Goal: Information Seeking & Learning: Learn about a topic

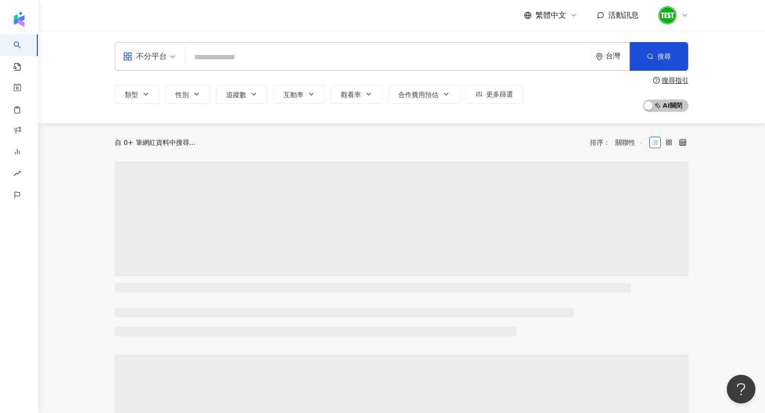
click at [166, 58] on span "不分平台" at bounding box center [149, 56] width 53 height 15
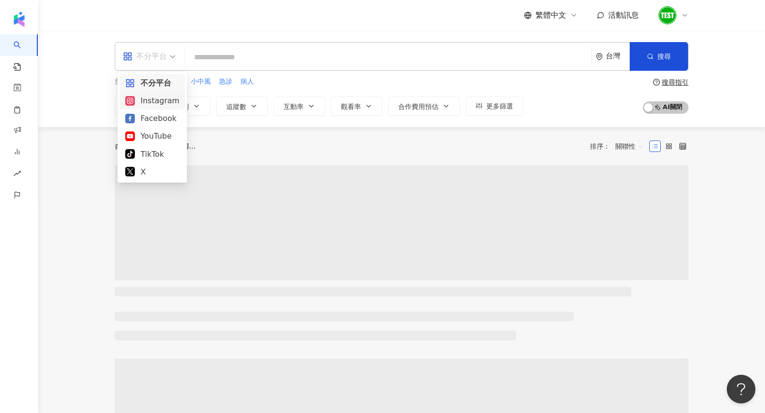
click at [151, 103] on div "Instagram" at bounding box center [152, 101] width 54 height 12
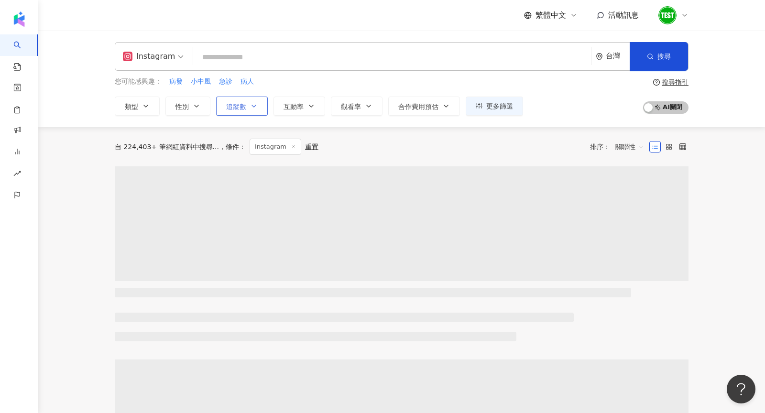
click at [250, 114] on button "追蹤數" at bounding box center [242, 106] width 52 height 19
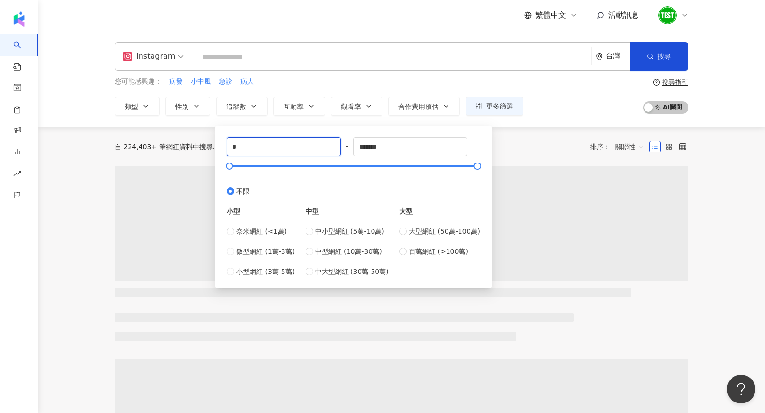
drag, startPoint x: 281, startPoint y: 148, endPoint x: 158, endPoint y: 143, distance: 122.4
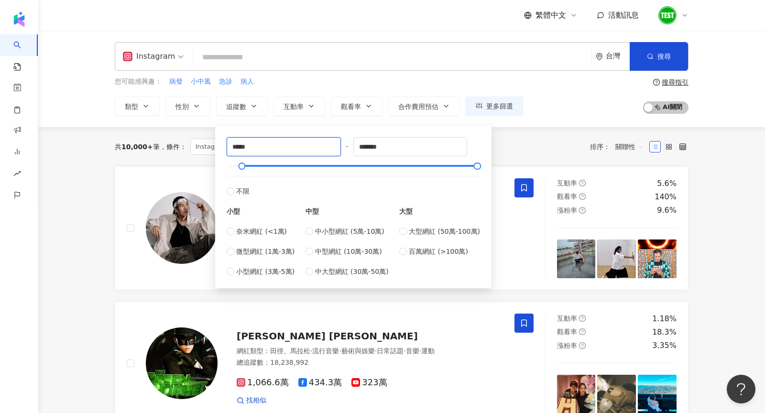
type input "*****"
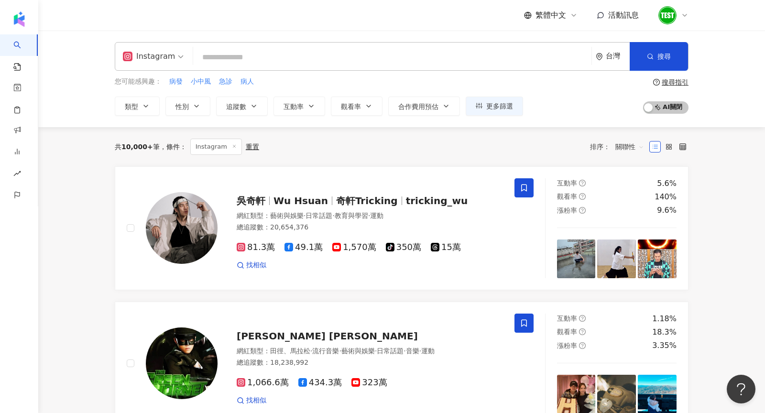
click at [299, 82] on div "您可能感興趣： 病發 小中風 急診 病人" at bounding box center [319, 81] width 408 height 11
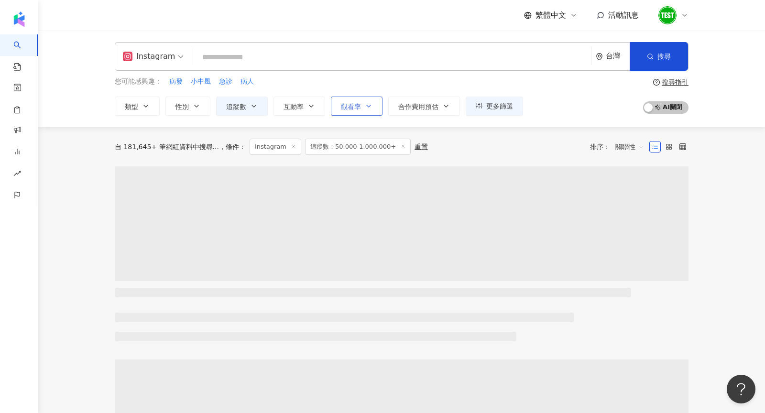
click at [341, 101] on button "觀看率" at bounding box center [357, 106] width 52 height 19
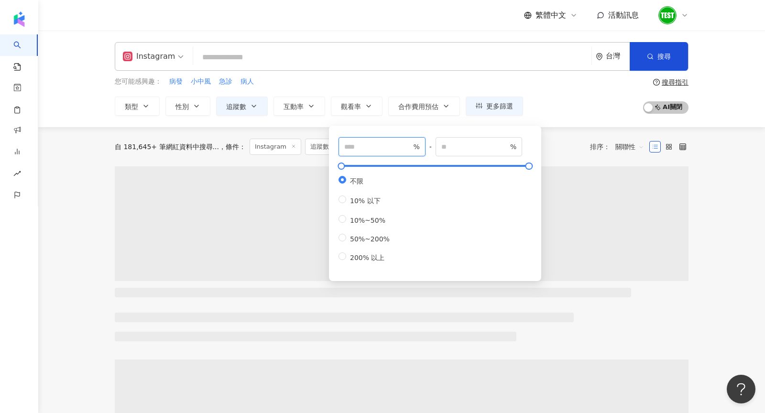
click at [374, 147] on input "number" at bounding box center [377, 146] width 67 height 11
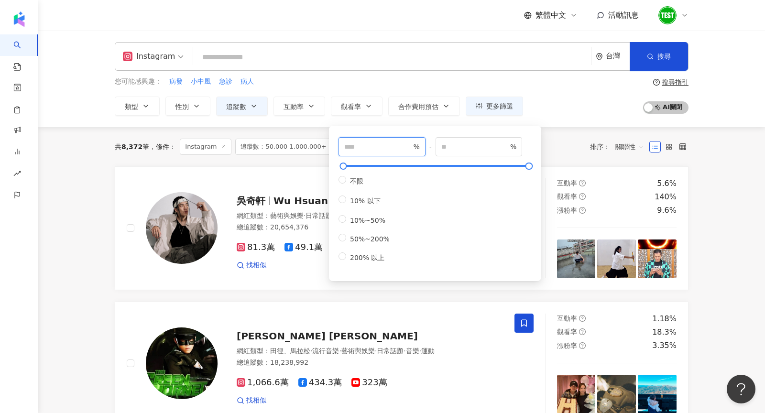
type input "***"
click at [564, 110] on div "您可能感興趣： 病發 小中風 急診 病人 類型 性別 追蹤數 互動率 觀看率 合作費用預估 更多篩選 ***** - ******* 不限 小型 奈米網紅 (…" at bounding box center [402, 95] width 574 height 39
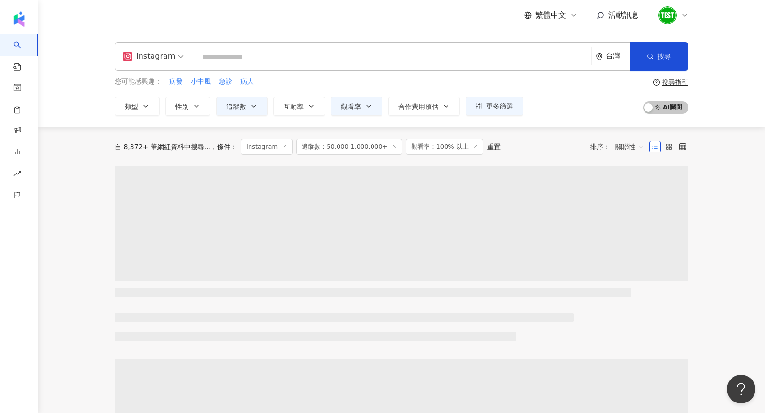
click at [352, 56] on input "search" at bounding box center [392, 57] width 390 height 18
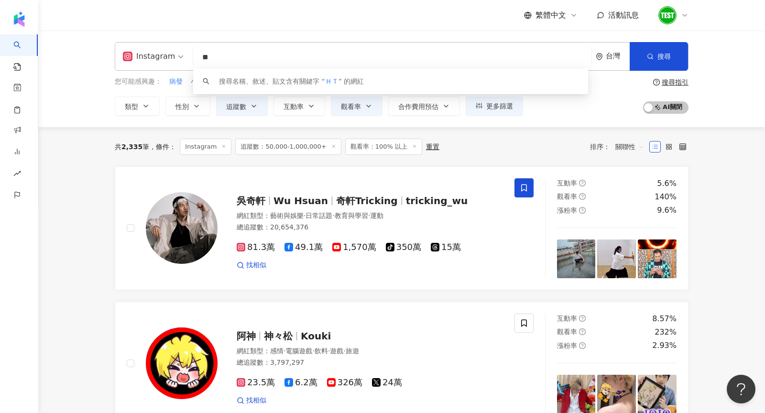
type input "*"
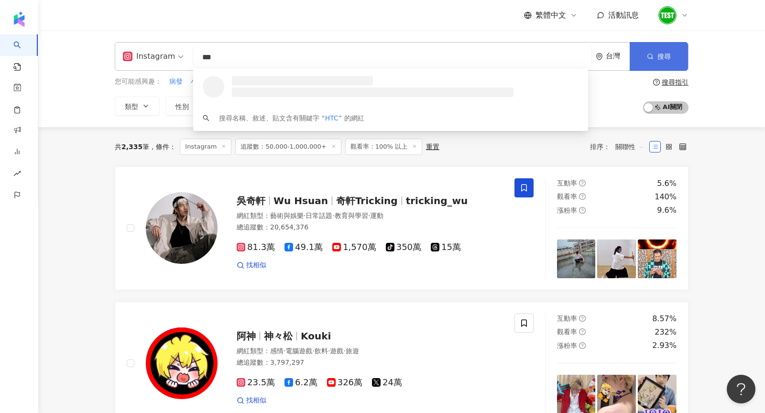
type input "***"
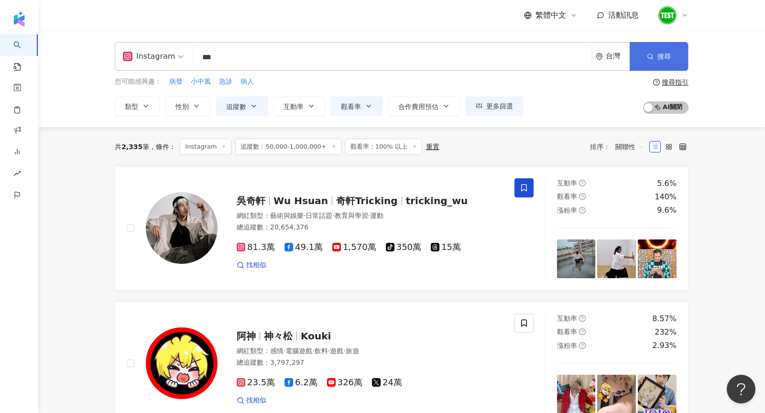
click at [668, 52] on button "搜尋" at bounding box center [658, 56] width 58 height 29
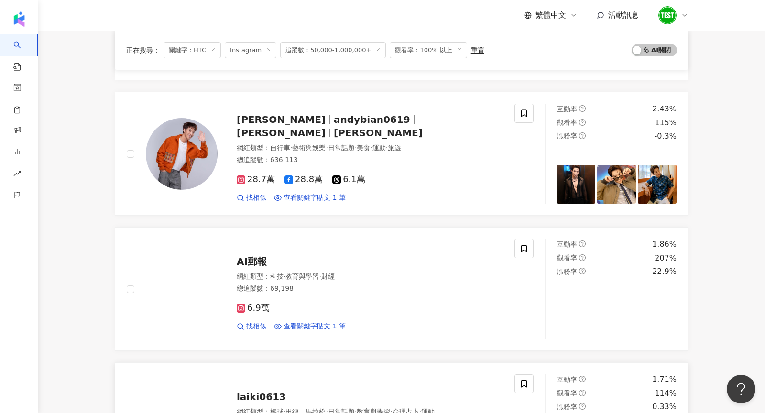
scroll to position [472, 0]
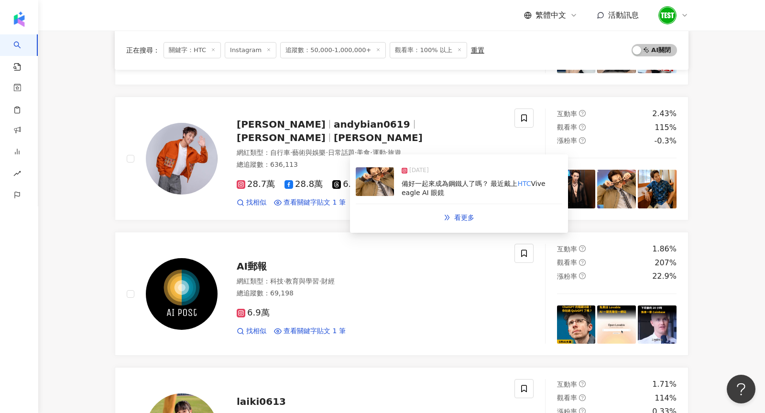
click at [382, 175] on img at bounding box center [375, 181] width 38 height 29
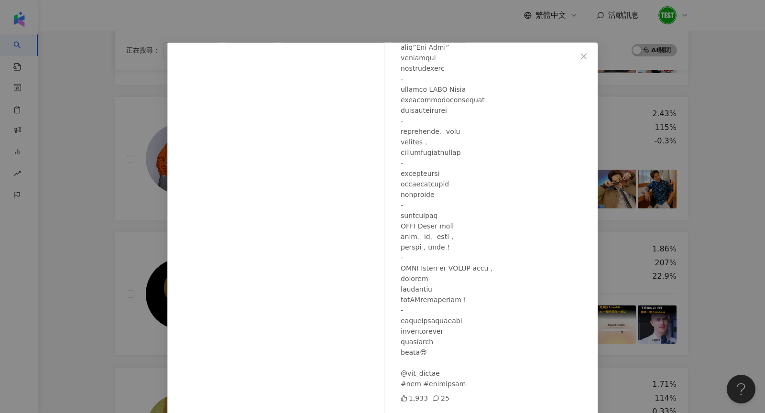
scroll to position [7, 0]
click at [656, 184] on div "卞慶華 Bian Bian 2025/8/16 1,933 25 查看原始貼文" at bounding box center [382, 206] width 765 height 413
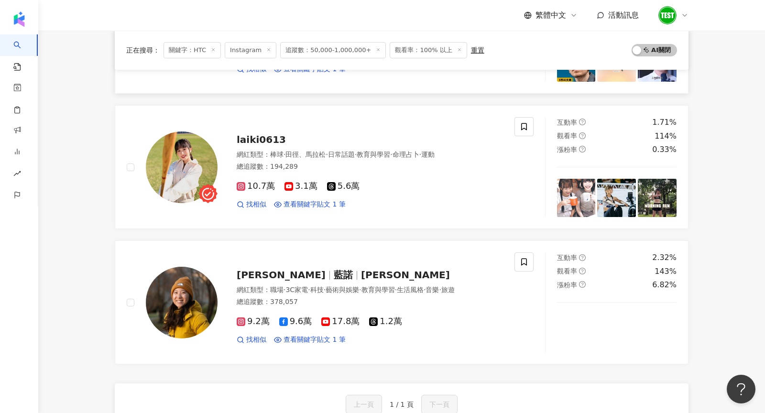
scroll to position [738, 0]
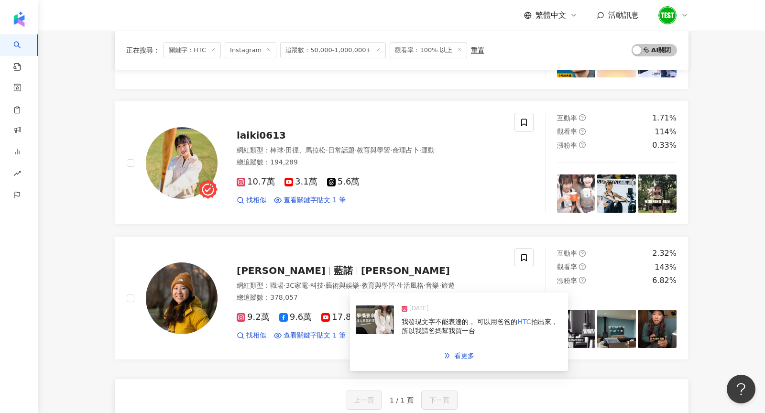
click at [381, 323] on img at bounding box center [375, 319] width 38 height 29
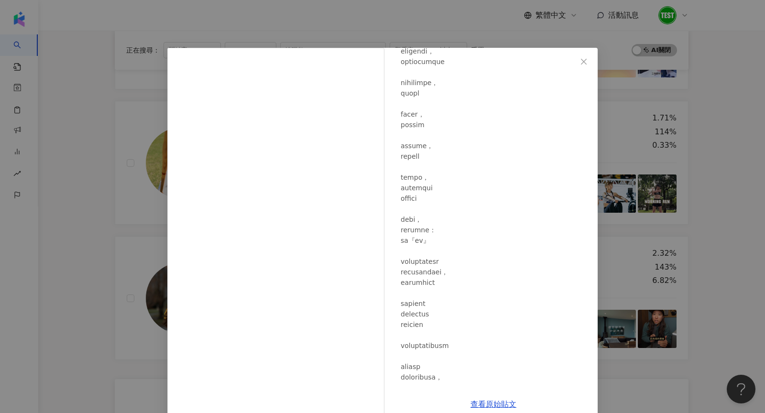
scroll to position [1037, 0]
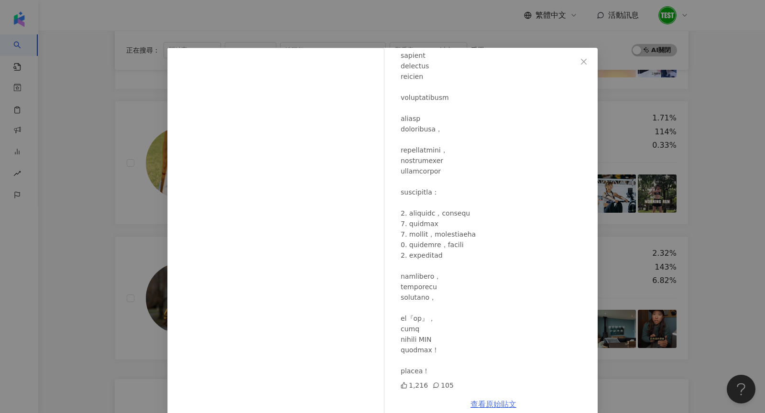
click at [504, 402] on link "查看原始貼文" at bounding box center [493, 404] width 46 height 9
click at [623, 58] on div "藍諾Eleanor Jiang 2025/4/14 1,216 105 查看原始貼文" at bounding box center [382, 206] width 765 height 413
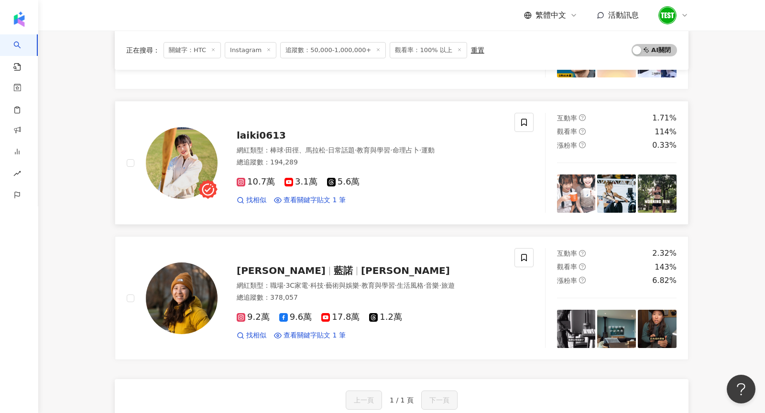
scroll to position [0, 0]
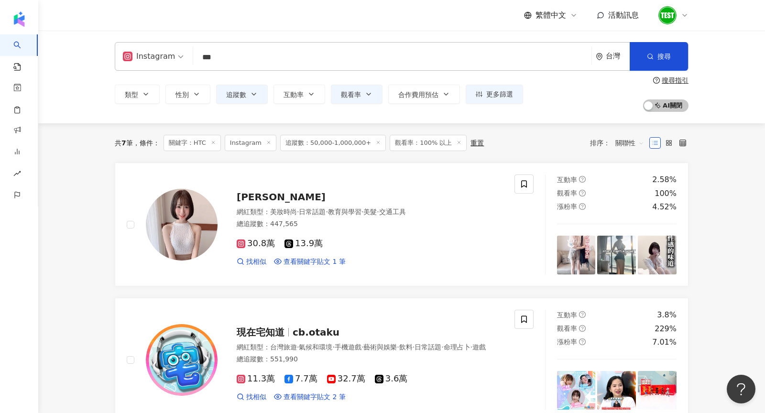
click at [216, 142] on icon at bounding box center [213, 142] width 5 height 5
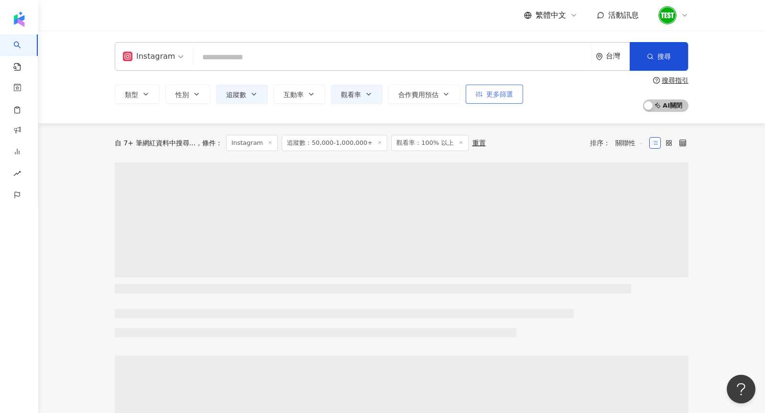
click at [486, 96] on span "更多篩選" at bounding box center [499, 94] width 27 height 8
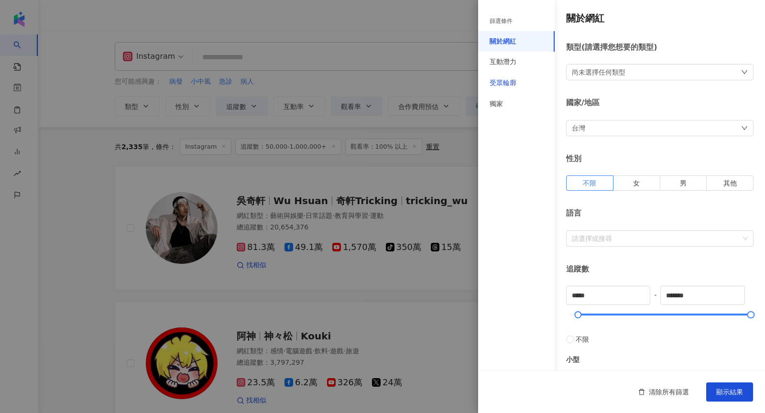
click at [499, 83] on div "受眾輪廓" at bounding box center [502, 83] width 27 height 10
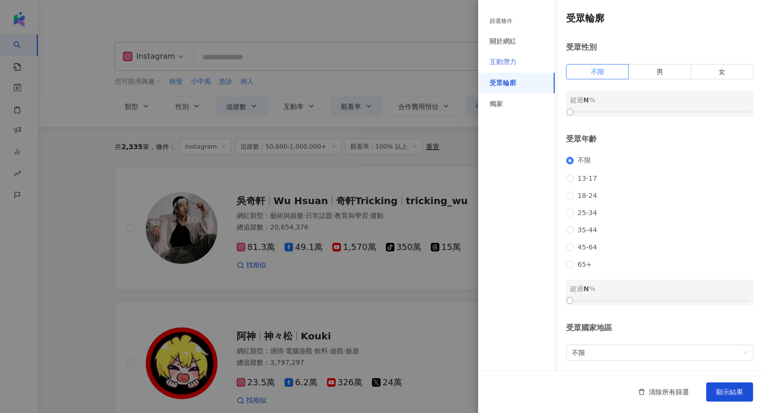
click at [520, 62] on div "互動潛力" at bounding box center [516, 62] width 76 height 21
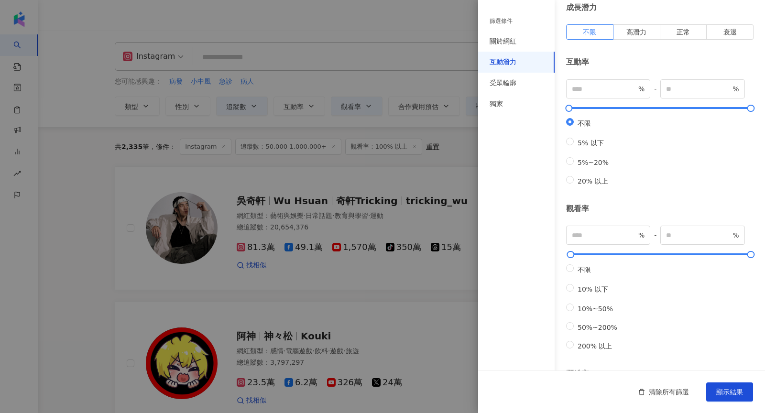
scroll to position [243, 0]
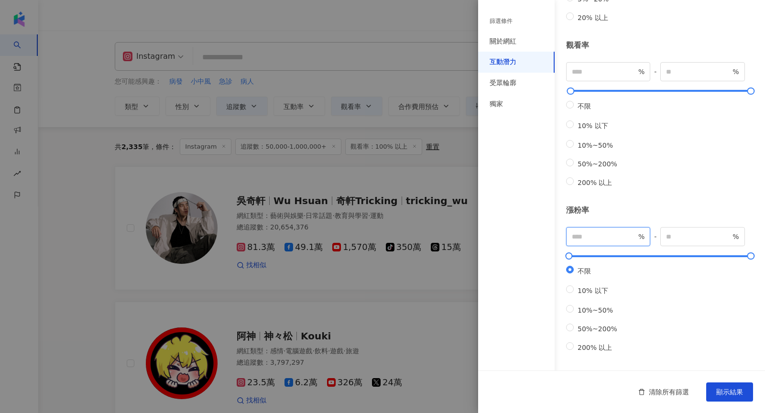
click at [592, 231] on input "number" at bounding box center [604, 236] width 65 height 11
type input "**"
click at [720, 387] on button "顯示結果" at bounding box center [729, 391] width 47 height 19
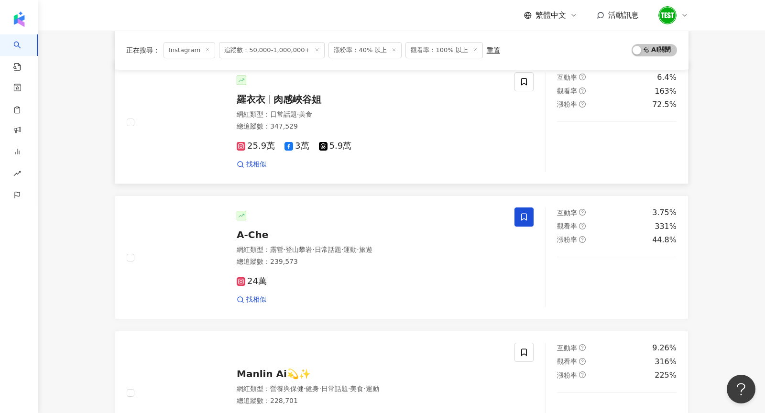
scroll to position [1329, 0]
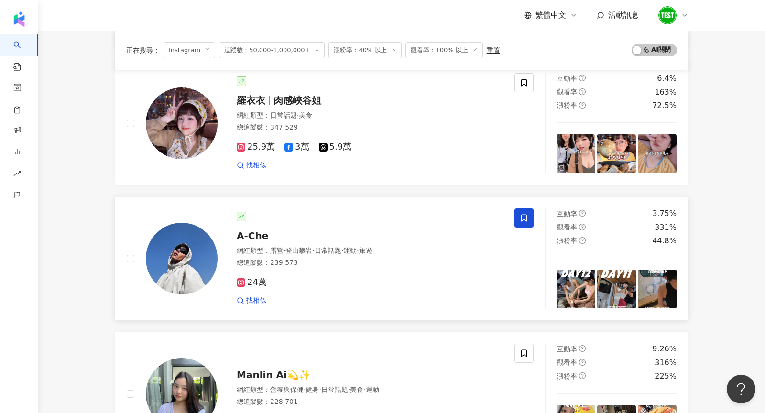
click at [190, 277] on img at bounding box center [182, 259] width 72 height 72
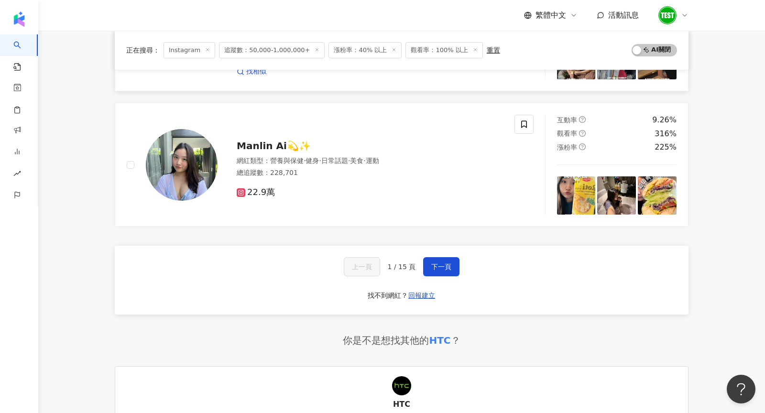
scroll to position [1557, 0]
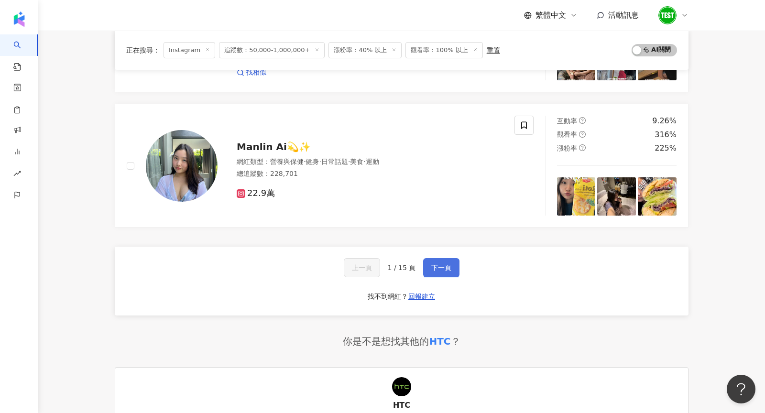
click at [445, 264] on span "下一頁" at bounding box center [441, 268] width 20 height 8
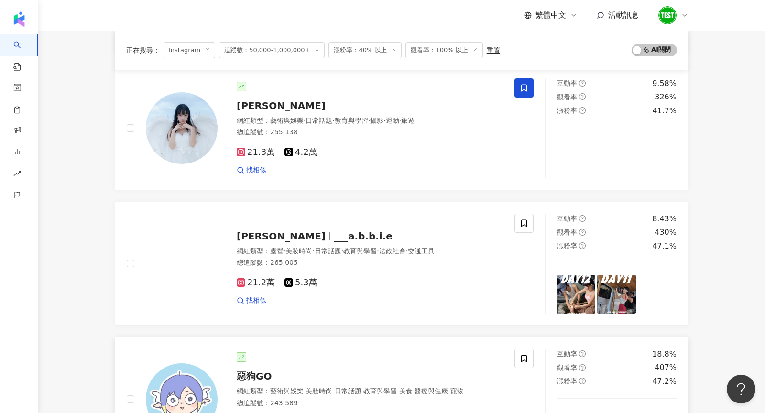
scroll to position [512, 0]
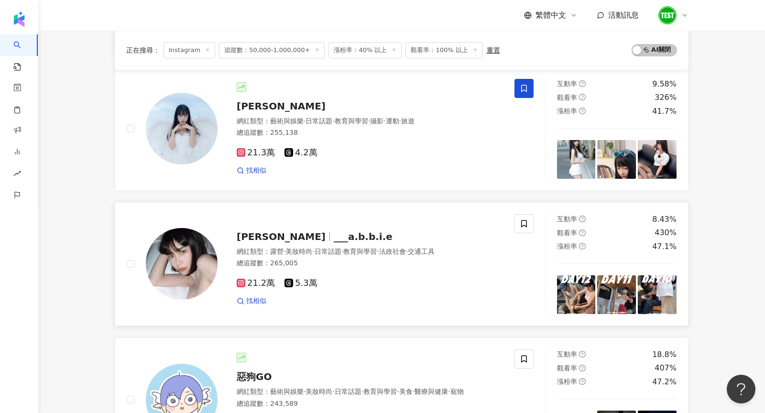
click at [191, 256] on img at bounding box center [182, 264] width 72 height 72
click at [195, 268] on img at bounding box center [182, 264] width 72 height 72
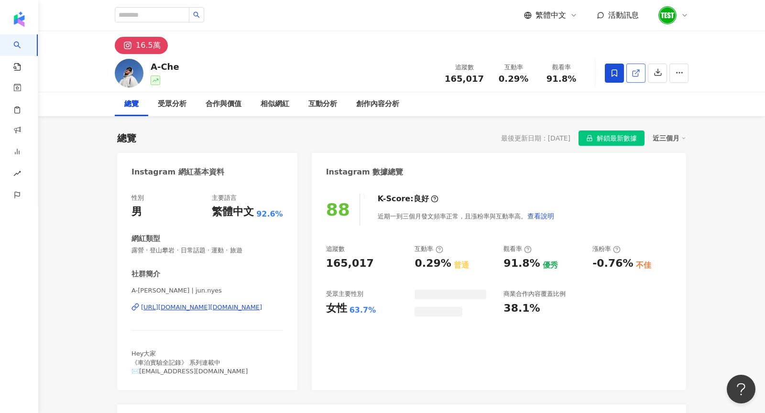
click at [637, 77] on link at bounding box center [635, 73] width 19 height 19
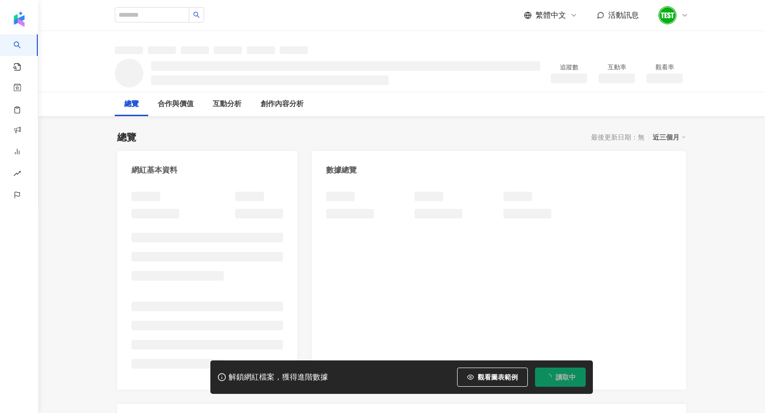
click at [685, 12] on icon at bounding box center [685, 15] width 8 height 8
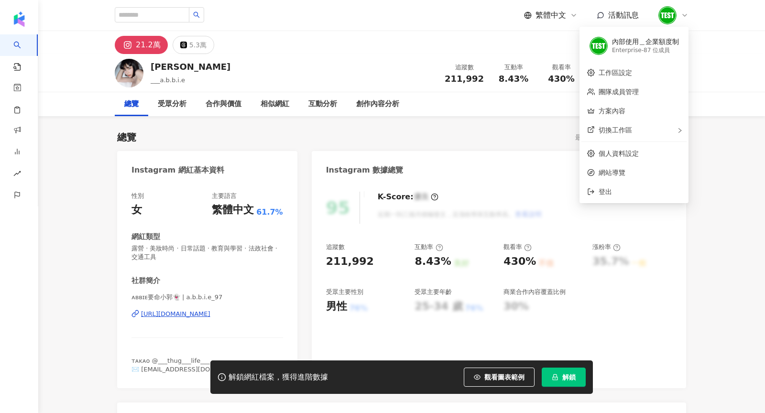
click at [685, 19] on div at bounding box center [673, 15] width 31 height 19
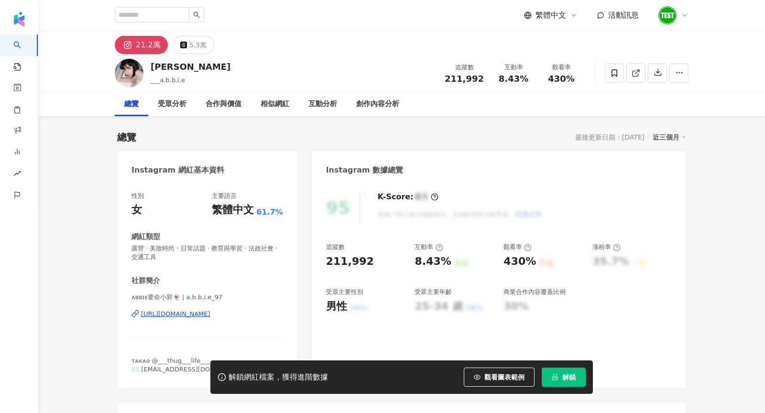
click at [684, 19] on div at bounding box center [673, 15] width 31 height 19
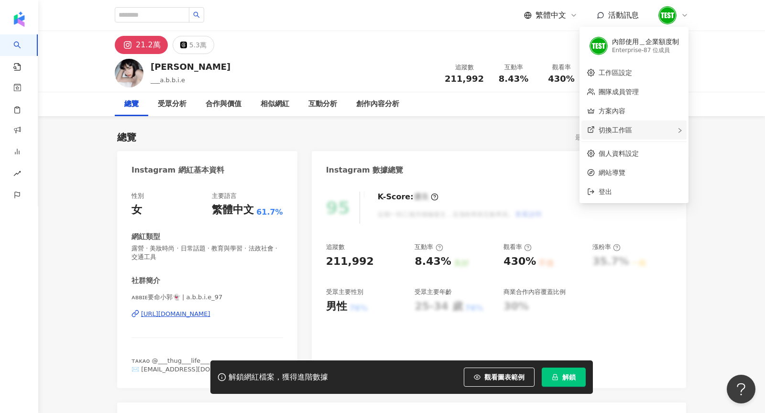
click at [671, 123] on div "切換工作區" at bounding box center [633, 129] width 105 height 19
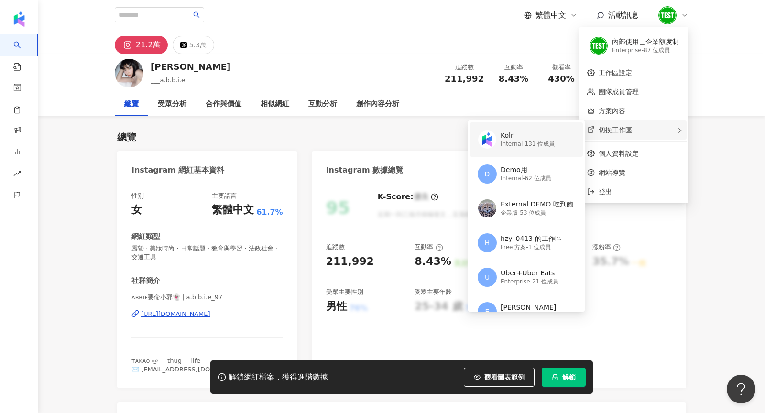
click at [532, 133] on div "Kolr" at bounding box center [527, 136] width 54 height 10
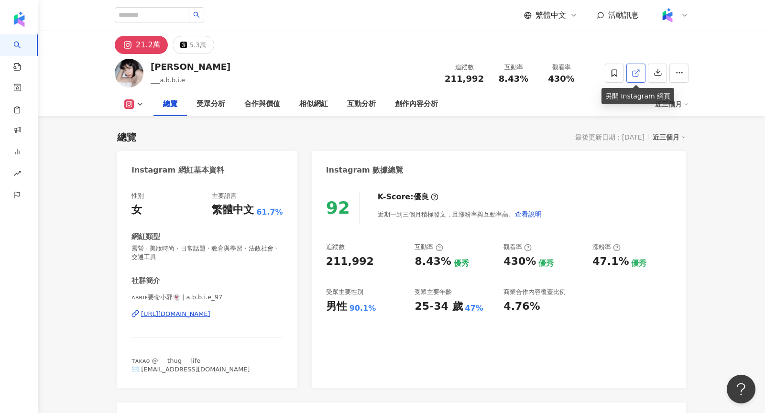
click at [639, 79] on link at bounding box center [635, 73] width 19 height 19
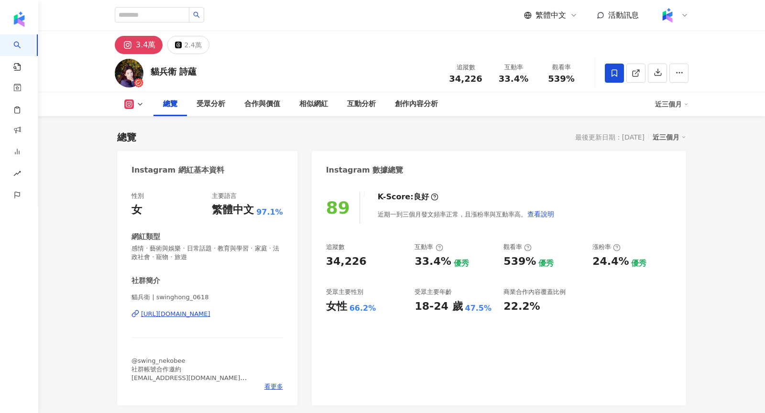
click at [645, 77] on div at bounding box center [647, 73] width 84 height 29
click at [639, 76] on icon at bounding box center [635, 73] width 9 height 9
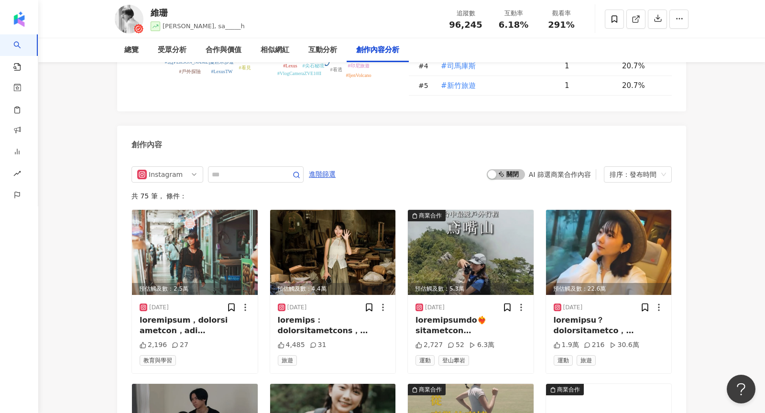
scroll to position [2950, 0]
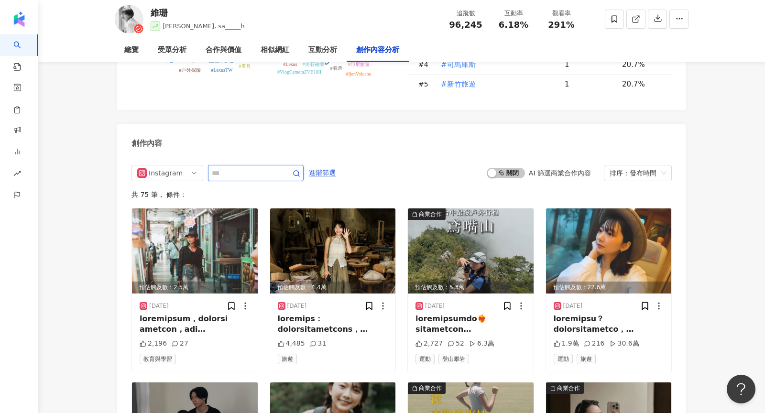
click at [236, 167] on input "text" at bounding box center [245, 172] width 67 height 11
type input "*****"
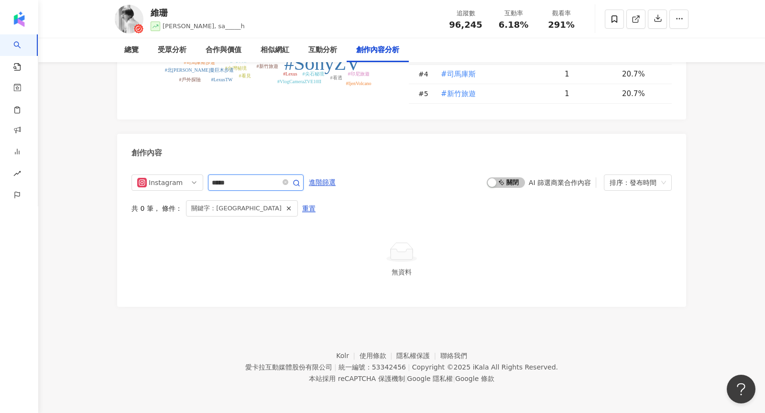
scroll to position [2892, 0]
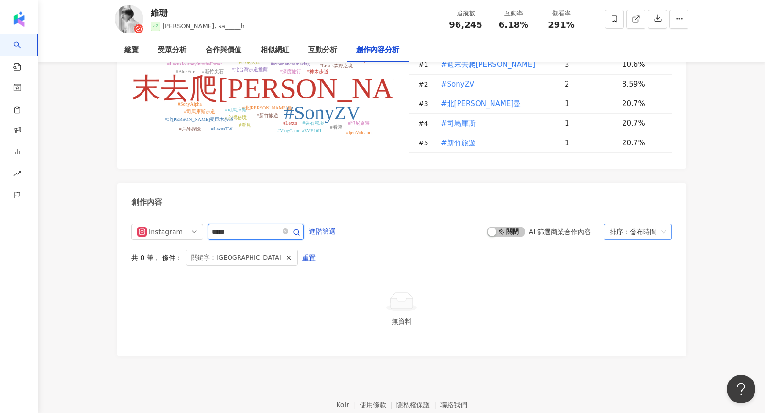
click at [637, 224] on div "排序：發布時間" at bounding box center [633, 231] width 48 height 15
click at [513, 232] on div "Instagram ***** 進階篩選 啟動 關閉 AI 篩選商業合作內容 排序：發布時間 共 0 筆 ， 條件： 關鍵字：台灣大哥大 重置 無資料" at bounding box center [401, 283] width 540 height 118
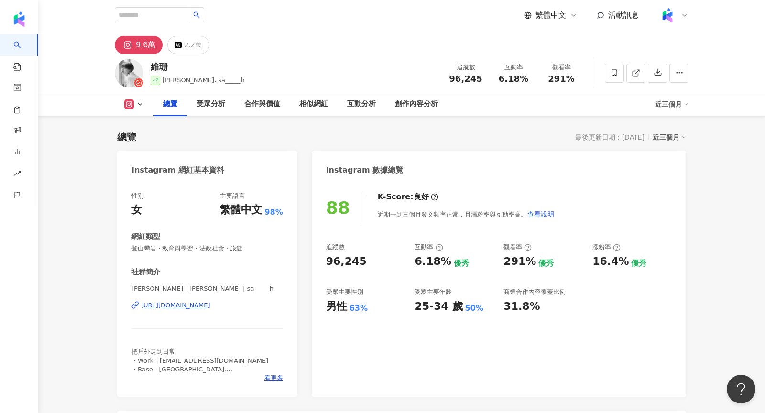
scroll to position [58, 0]
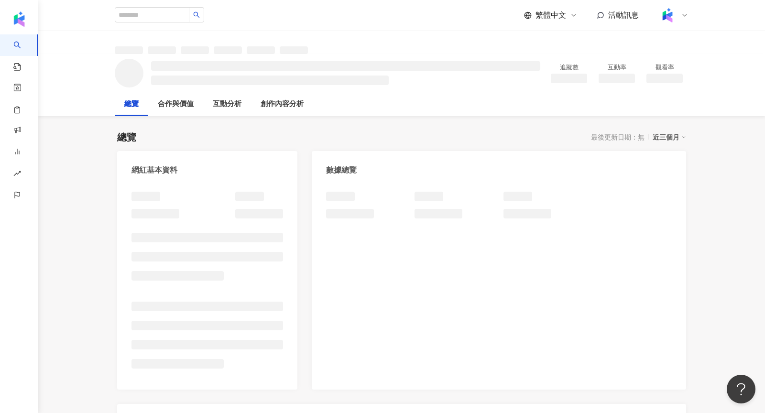
scroll to position [58, 0]
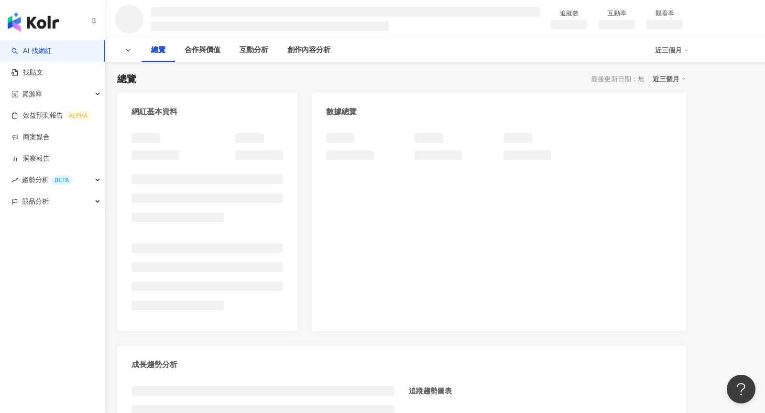
click at [30, 27] on img "button" at bounding box center [33, 21] width 51 height 19
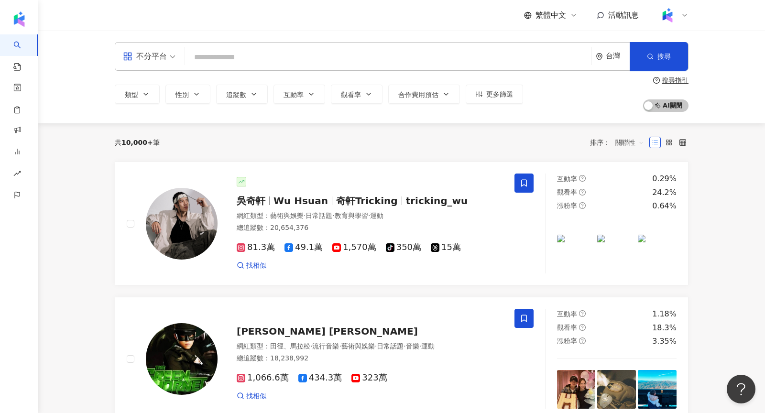
drag, startPoint x: 365, startPoint y: 94, endPoint x: 360, endPoint y: 89, distance: 6.4
click at [365, 94] on div "類型 性別 追蹤數 互動率 觀看率 合作費用預估 更多篩選" at bounding box center [319, 94] width 408 height 19
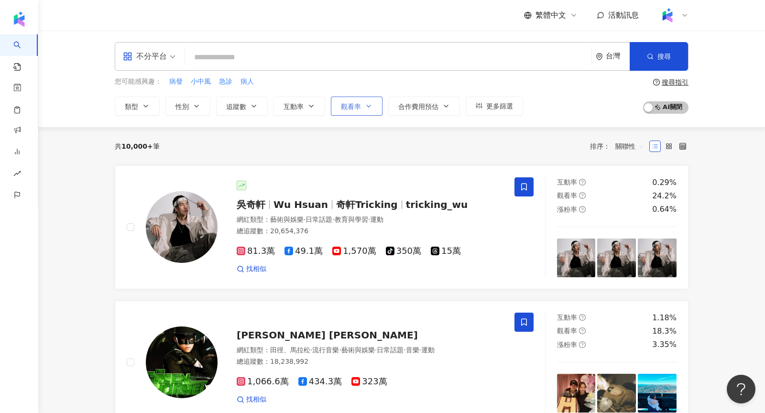
click at [358, 111] on button "觀看率" at bounding box center [357, 106] width 52 height 19
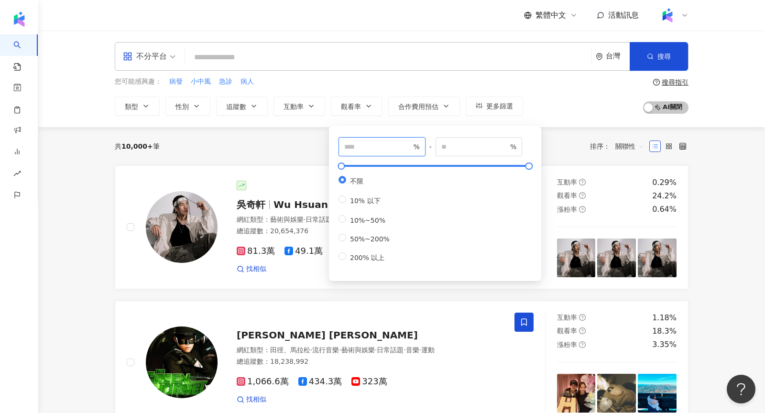
click at [366, 146] on input "number" at bounding box center [377, 146] width 67 height 11
type input "***"
click at [507, 108] on span "更多篩選" at bounding box center [499, 106] width 27 height 8
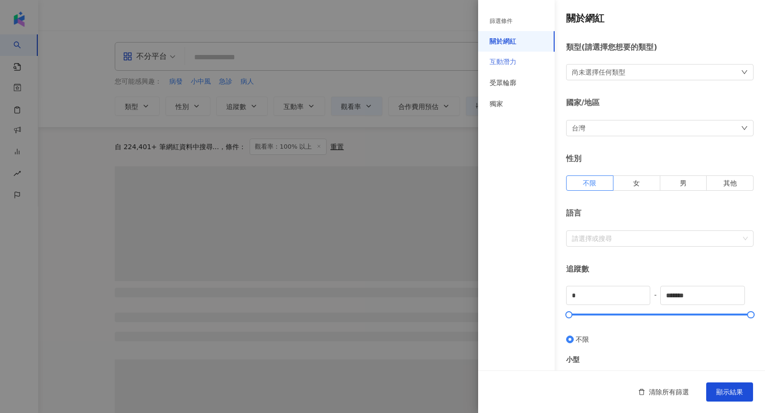
click at [520, 70] on div "互動潛力" at bounding box center [516, 62] width 76 height 21
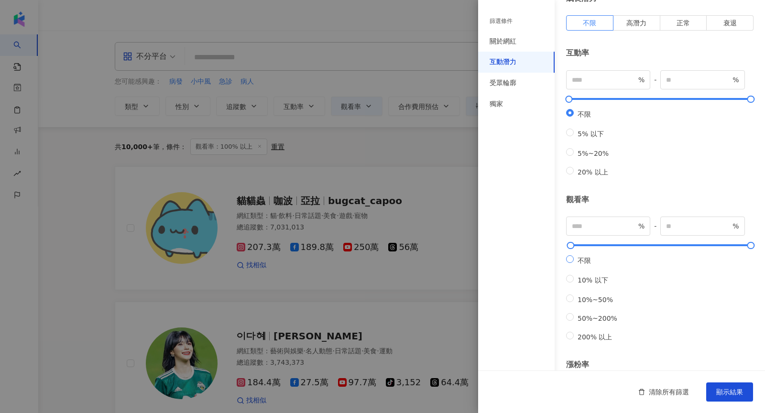
scroll to position [243, 0]
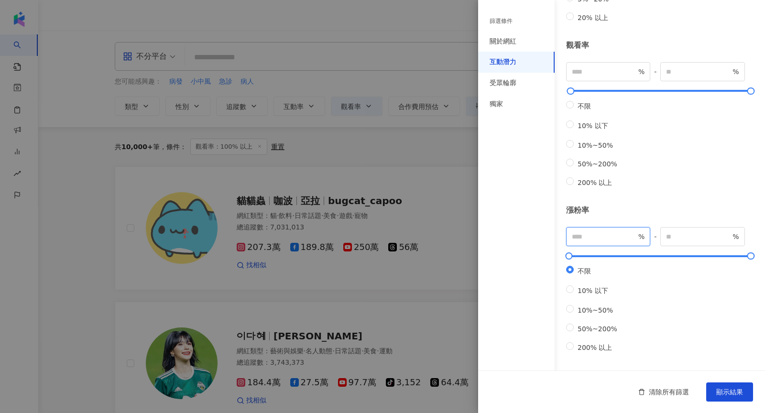
click at [605, 231] on input "number" at bounding box center [604, 236] width 65 height 11
type input "**"
click at [717, 390] on span "顯示結果" at bounding box center [729, 392] width 27 height 8
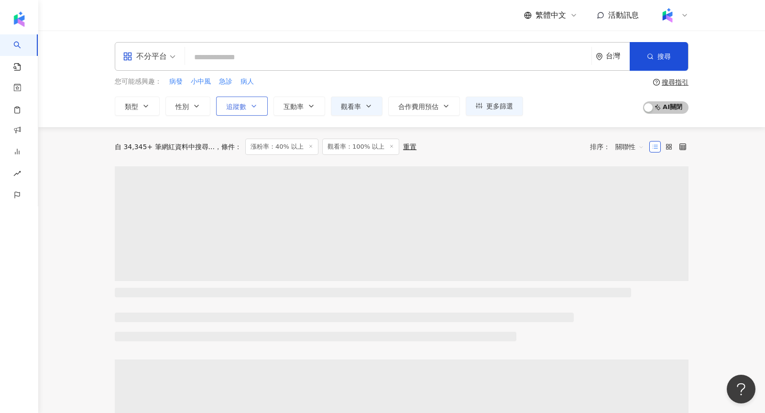
click at [242, 110] on button "追蹤數" at bounding box center [242, 106] width 52 height 19
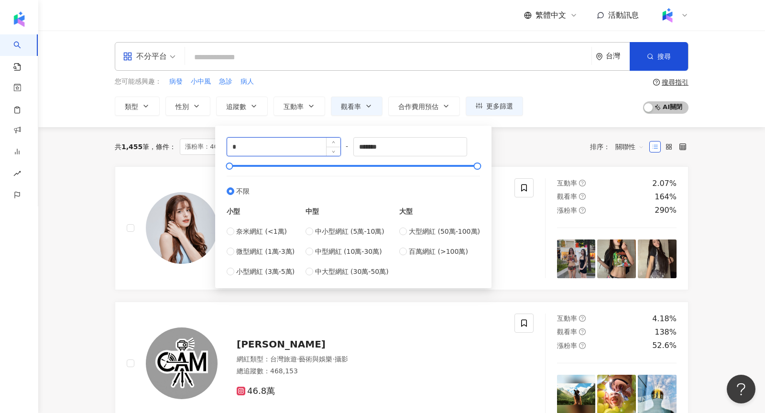
click at [301, 151] on input "*" at bounding box center [283, 147] width 113 height 18
type input "*"
type input "*****"
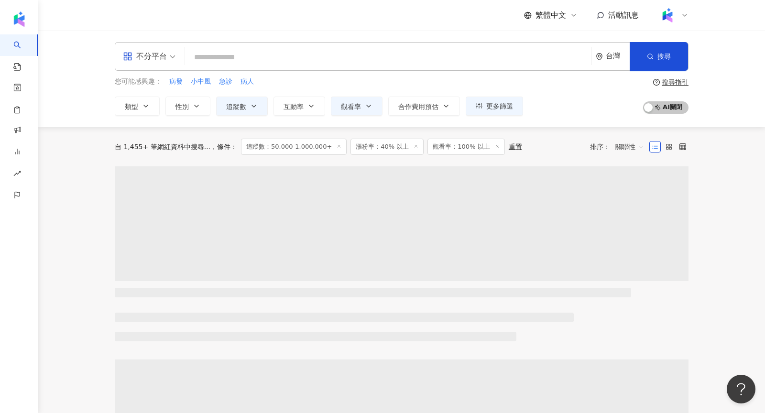
click at [148, 65] on span at bounding box center [149, 57] width 53 height 28
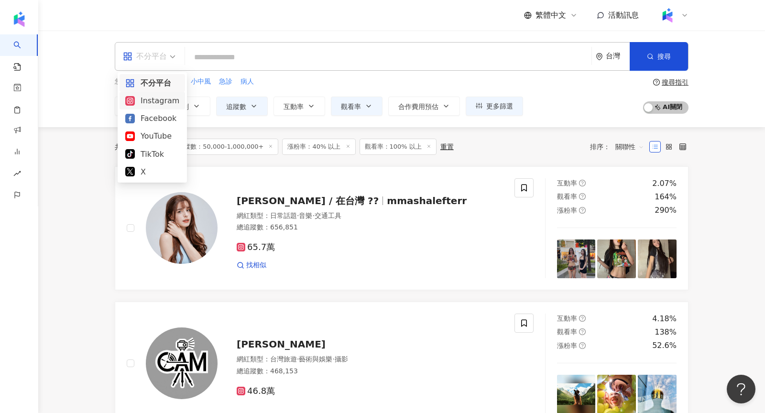
click at [156, 100] on div "Instagram" at bounding box center [152, 101] width 54 height 12
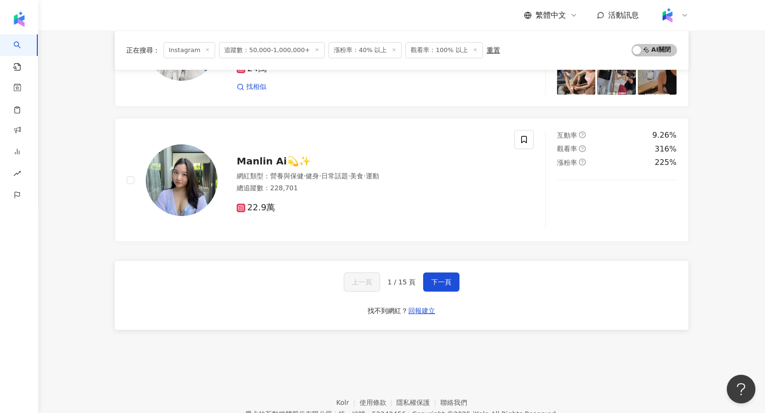
scroll to position [1564, 0]
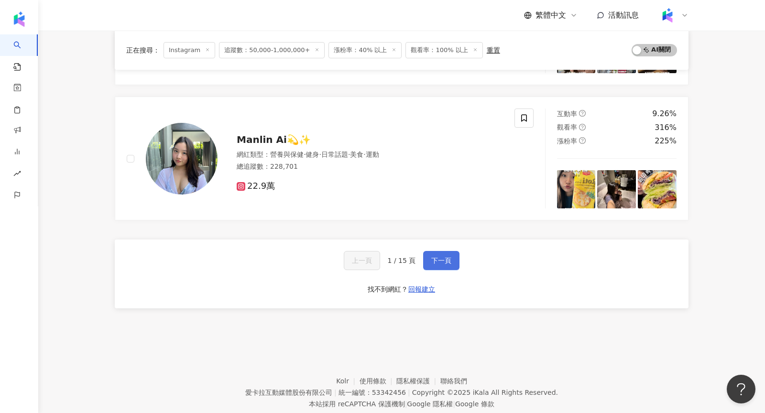
click at [436, 251] on button "下一頁" at bounding box center [441, 260] width 36 height 19
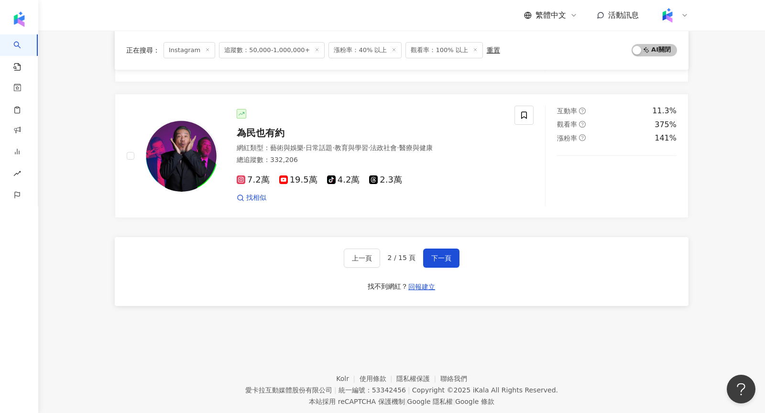
scroll to position [1575, 0]
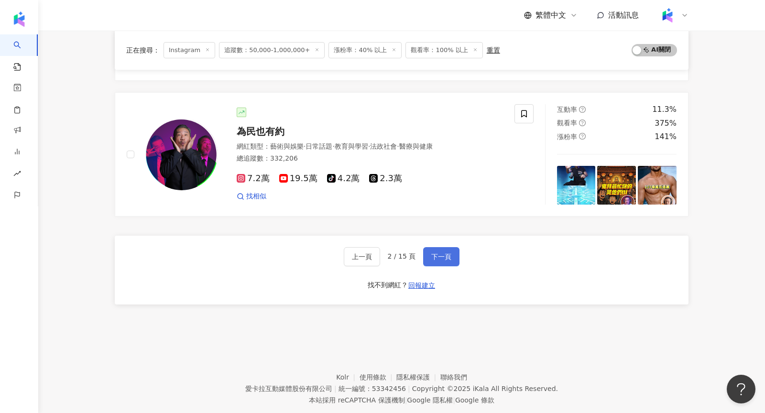
click at [444, 253] on span "下一頁" at bounding box center [441, 257] width 20 height 8
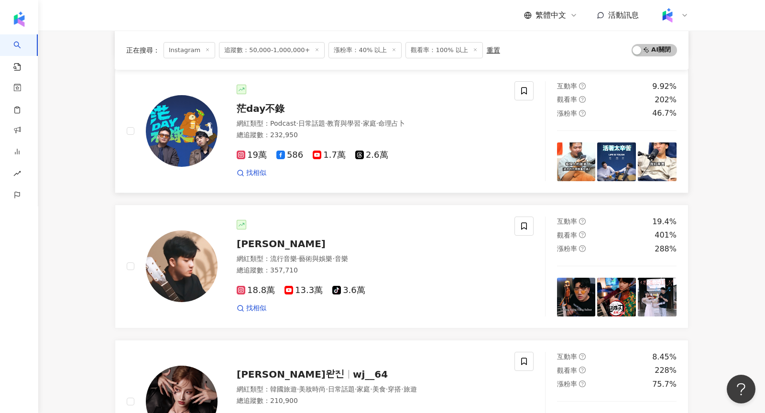
scroll to position [235, 0]
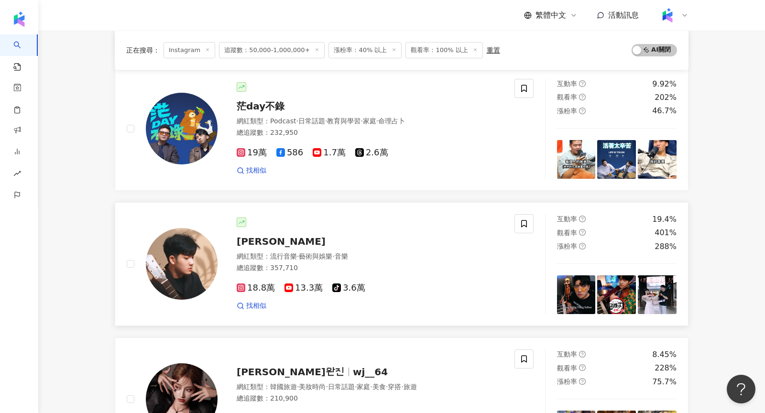
click at [217, 263] on div "綾小路Louis 網紅類型 ： 流行音樂 · 藝術與娛樂 · 音樂 總追蹤數 ： 357,710 18.8萬 13.3萬 tiktok-icon 3.6萬 找…" at bounding box center [359, 263] width 285 height 93
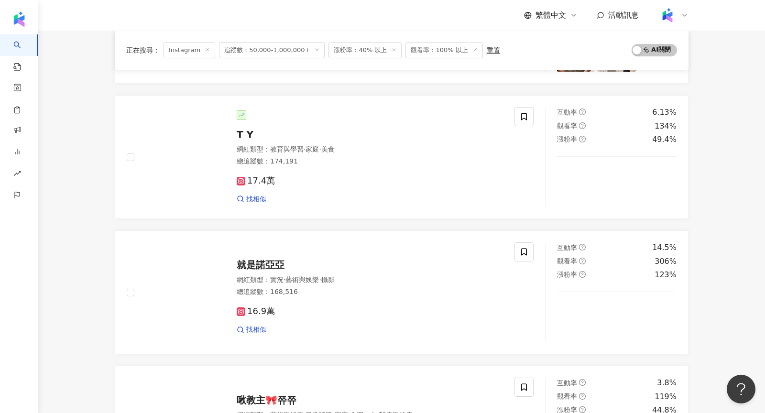
scroll to position [1179, 0]
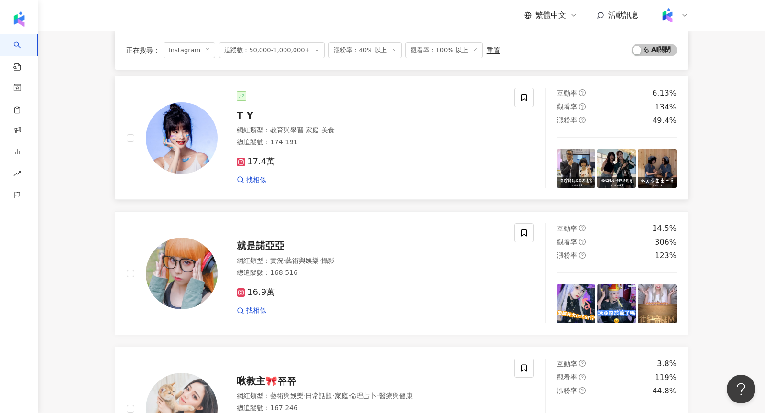
click at [181, 146] on img at bounding box center [182, 138] width 72 height 72
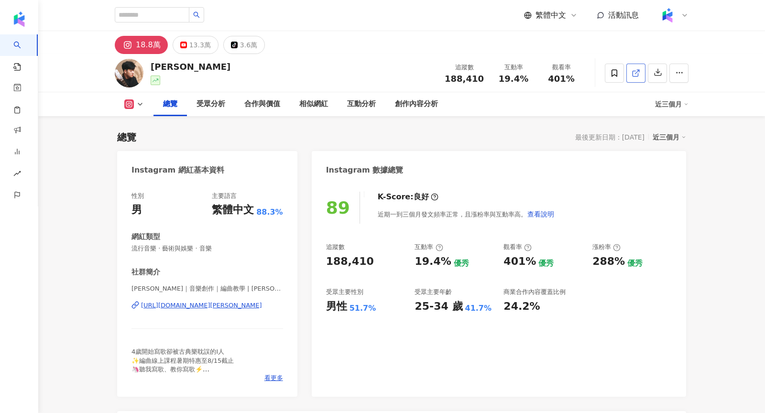
click at [636, 78] on link at bounding box center [635, 73] width 19 height 19
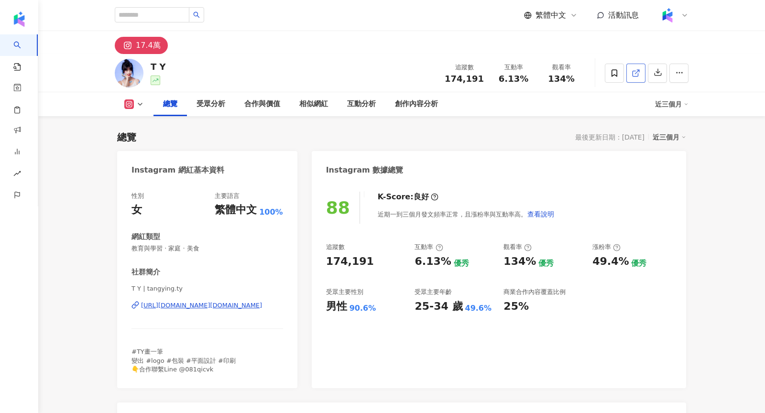
click at [629, 71] on link at bounding box center [635, 73] width 19 height 19
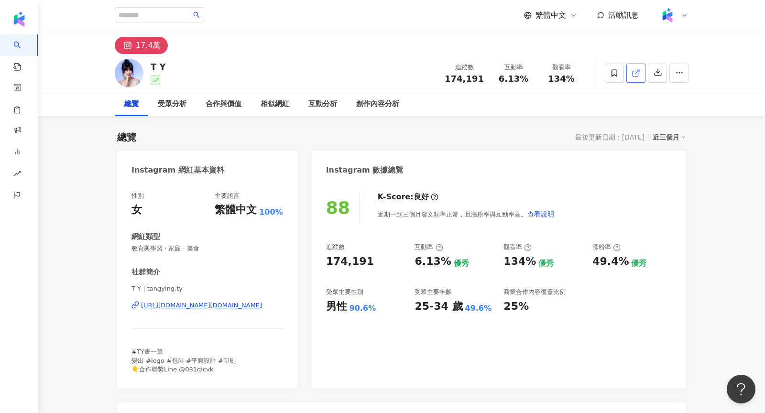
click at [629, 75] on link at bounding box center [635, 73] width 19 height 19
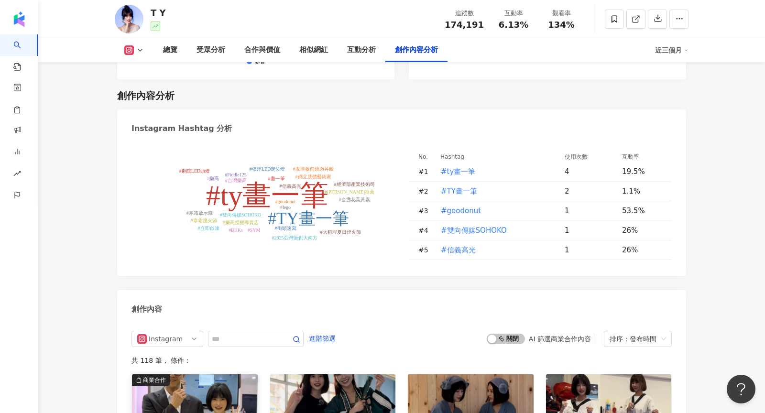
scroll to position [2883, 0]
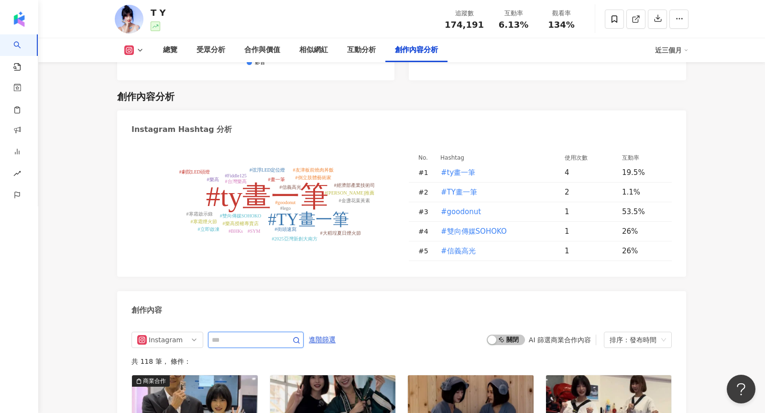
click at [245, 334] on input "text" at bounding box center [245, 339] width 67 height 11
type input "*****"
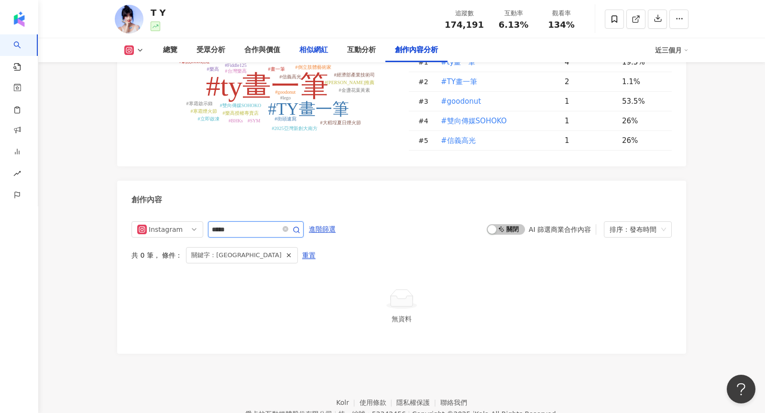
scroll to position [2922, 0]
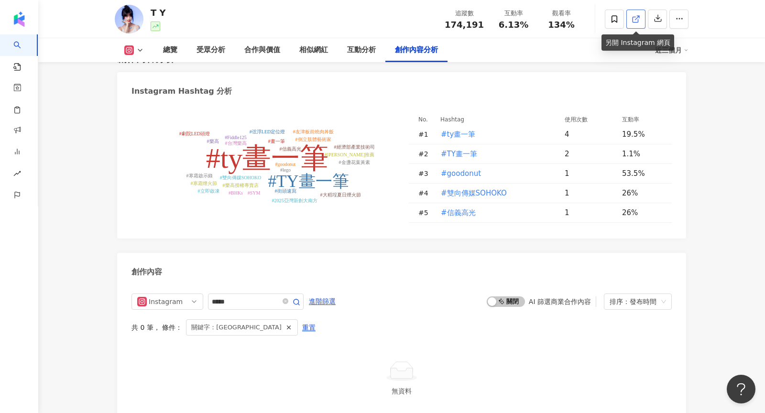
click at [635, 23] on link at bounding box center [635, 19] width 19 height 19
click at [636, 17] on icon at bounding box center [635, 19] width 9 height 9
